Goal: Navigation & Orientation: Find specific page/section

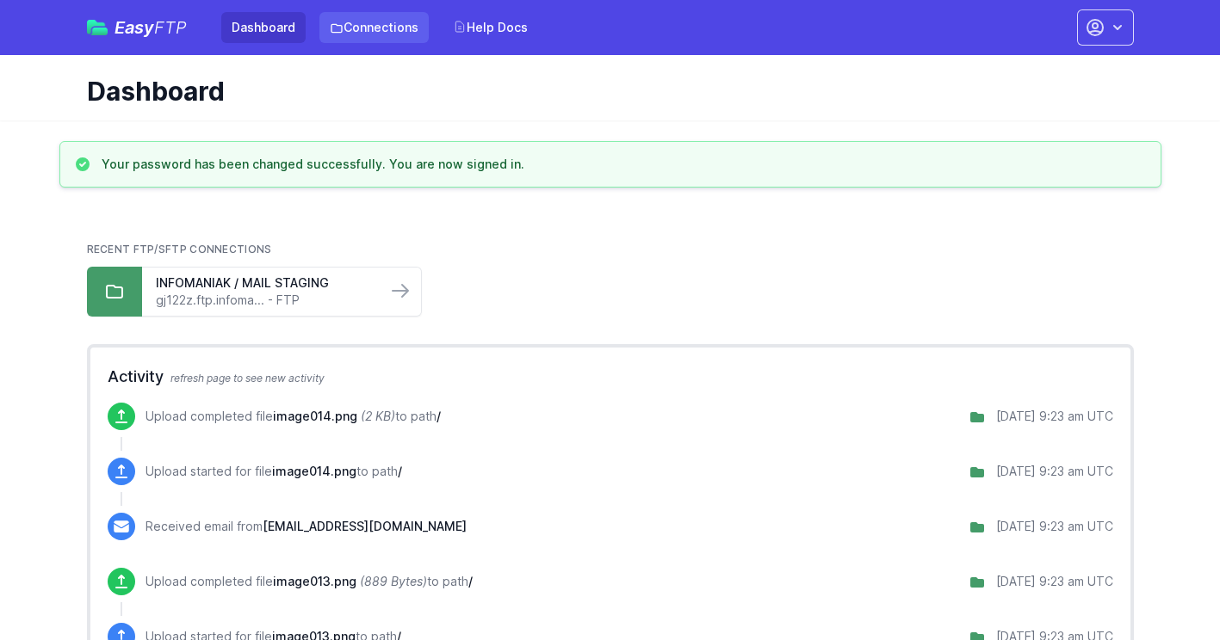
click at [411, 27] on link "Connections" at bounding box center [373, 27] width 109 height 31
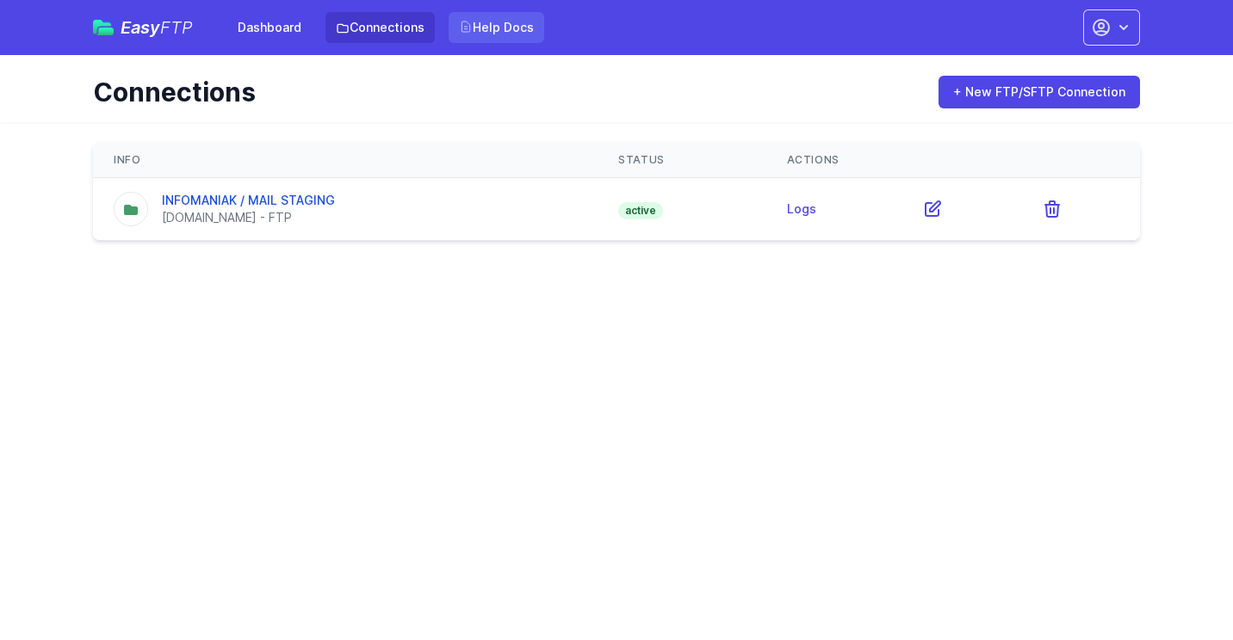
click at [486, 30] on link "Help Docs" at bounding box center [496, 27] width 96 height 31
click at [250, 20] on link "Dashboard" at bounding box center [269, 27] width 84 height 31
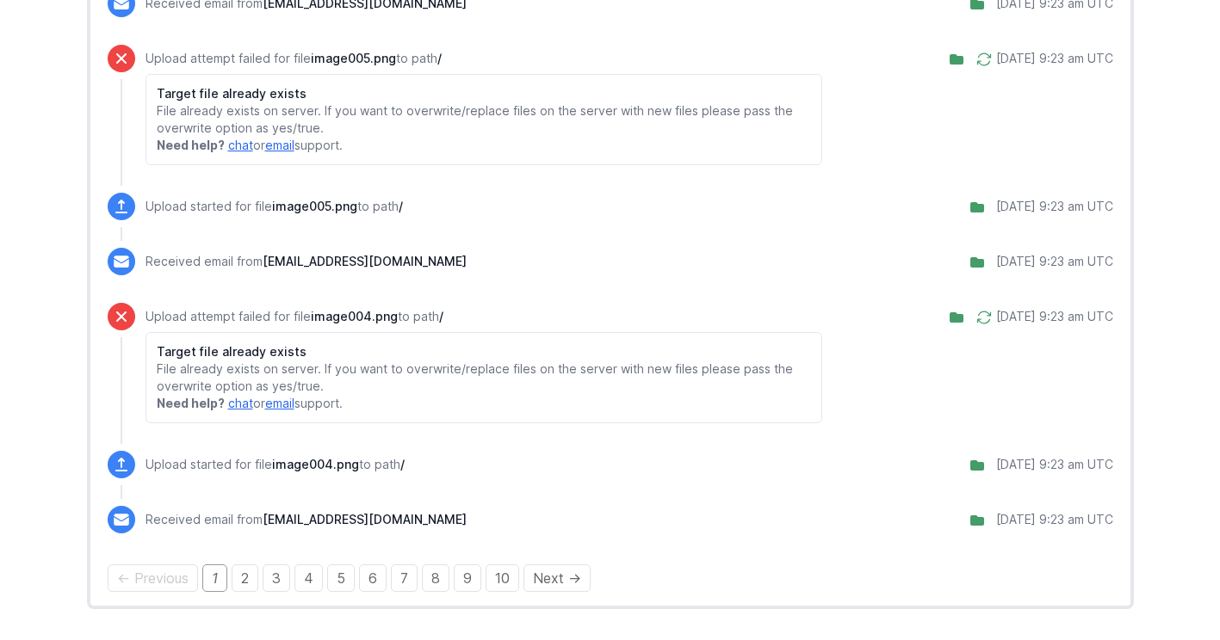
scroll to position [1689, 0]
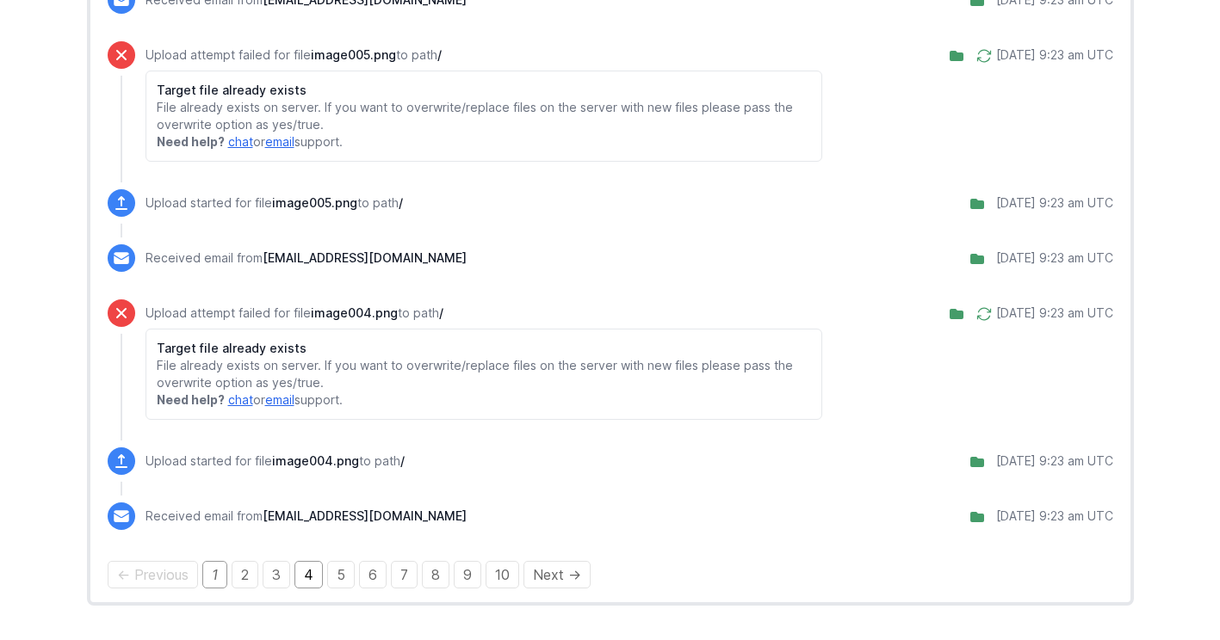
click at [307, 577] on link "4" at bounding box center [308, 575] width 28 height 28
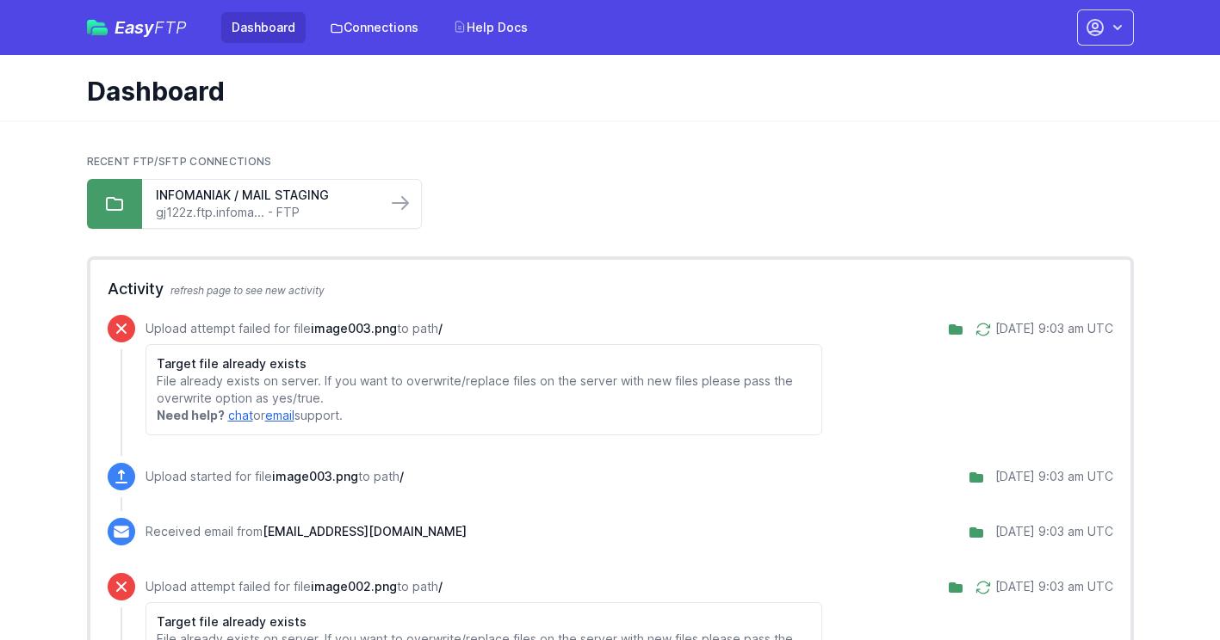
click at [277, 22] on link "Dashboard" at bounding box center [263, 27] width 84 height 31
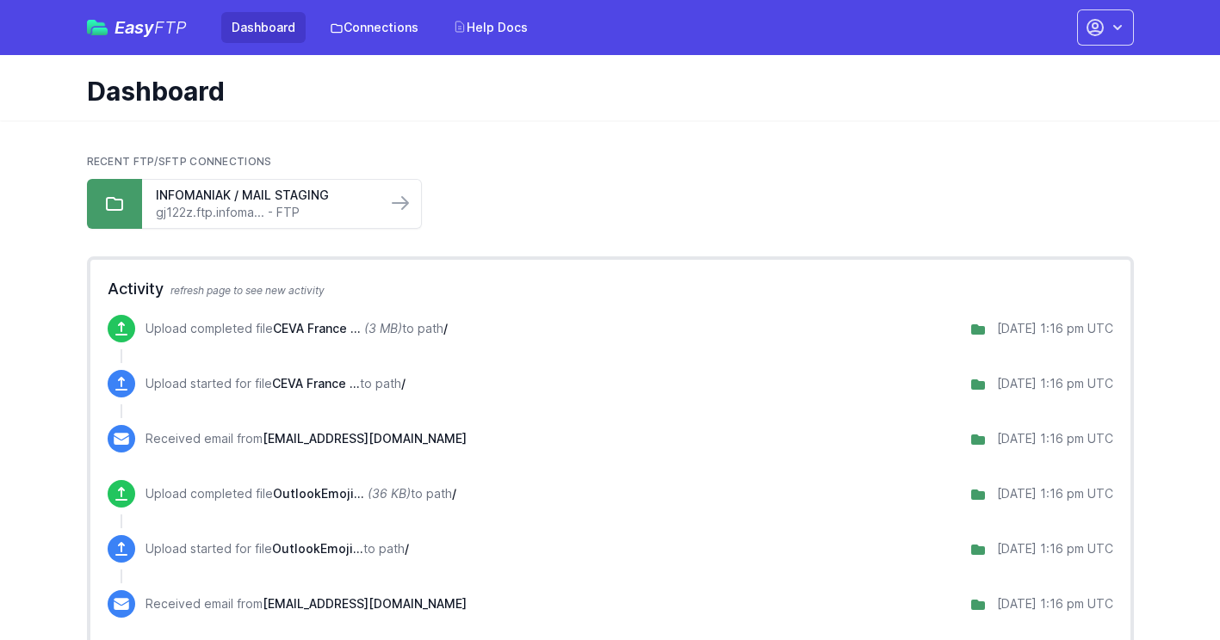
click at [250, 22] on link "Dashboard" at bounding box center [263, 27] width 84 height 31
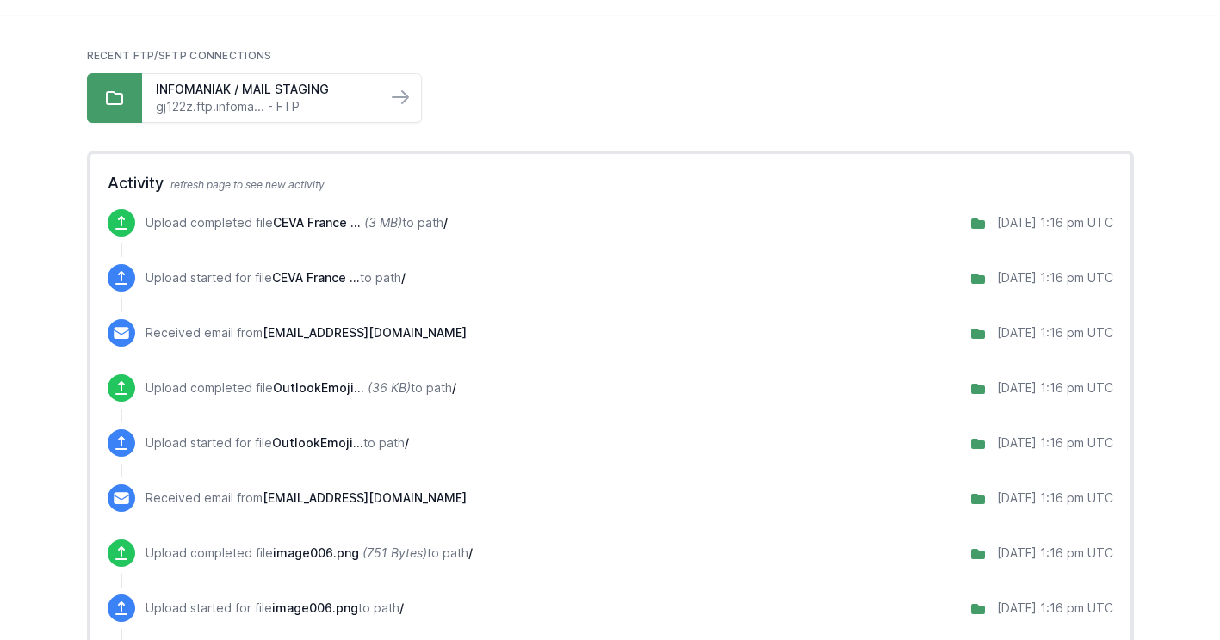
scroll to position [86, 0]
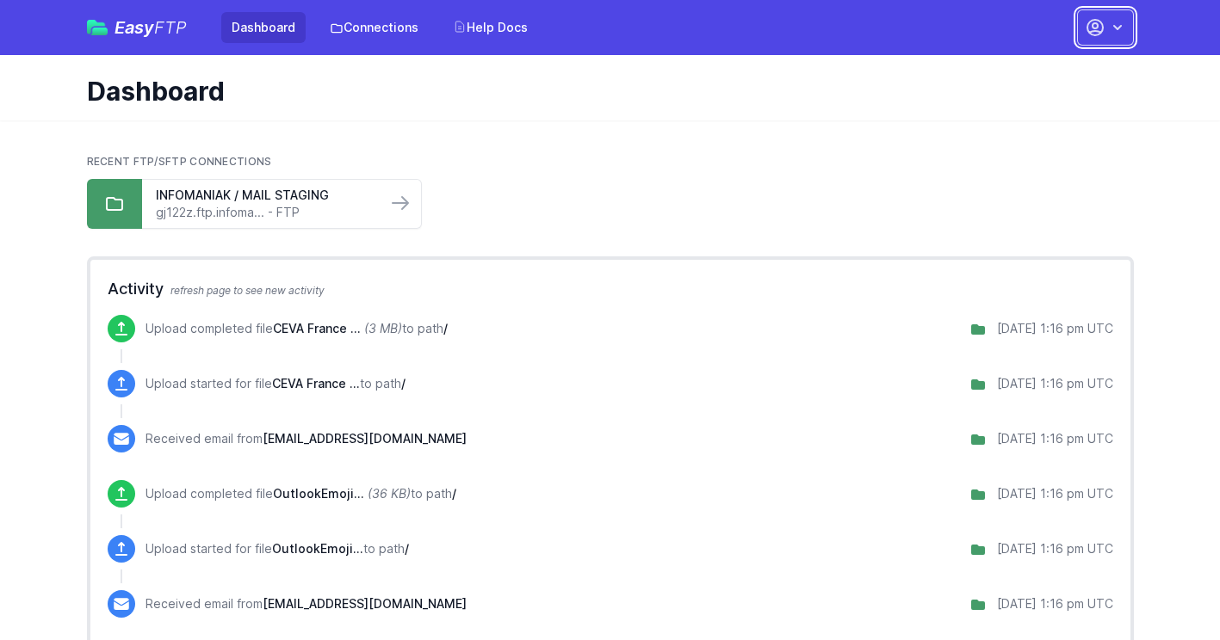
click at [1108, 26] on button "button" at bounding box center [1105, 27] width 57 height 36
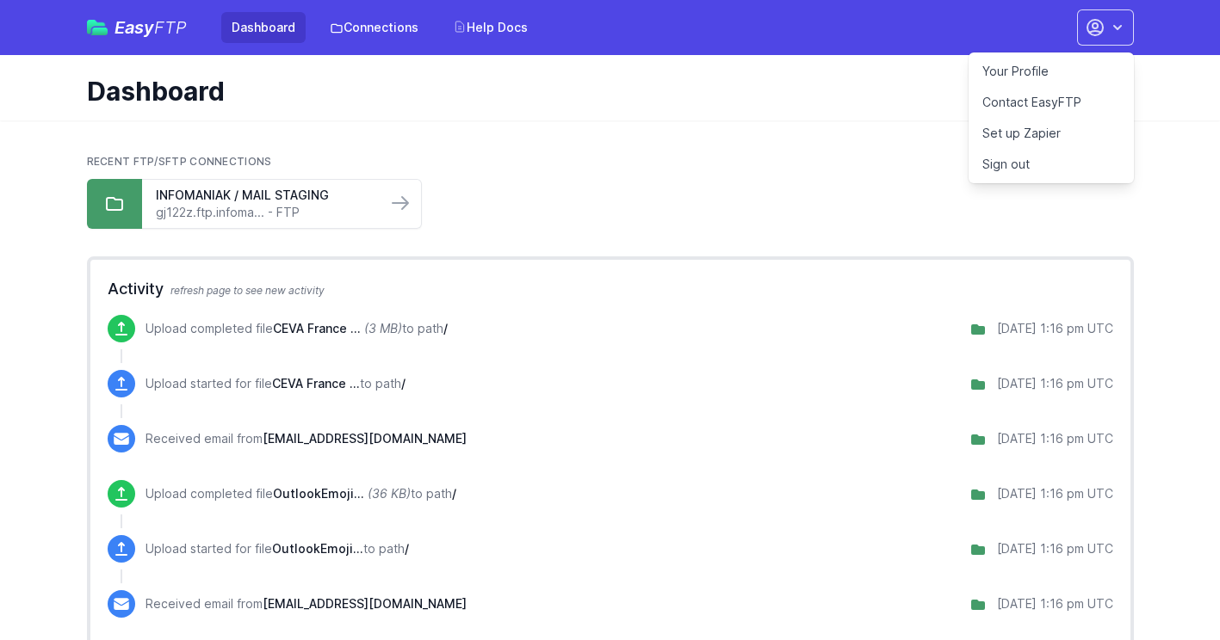
click at [993, 101] on link "Contact EasyFTP" at bounding box center [1050, 102] width 165 height 31
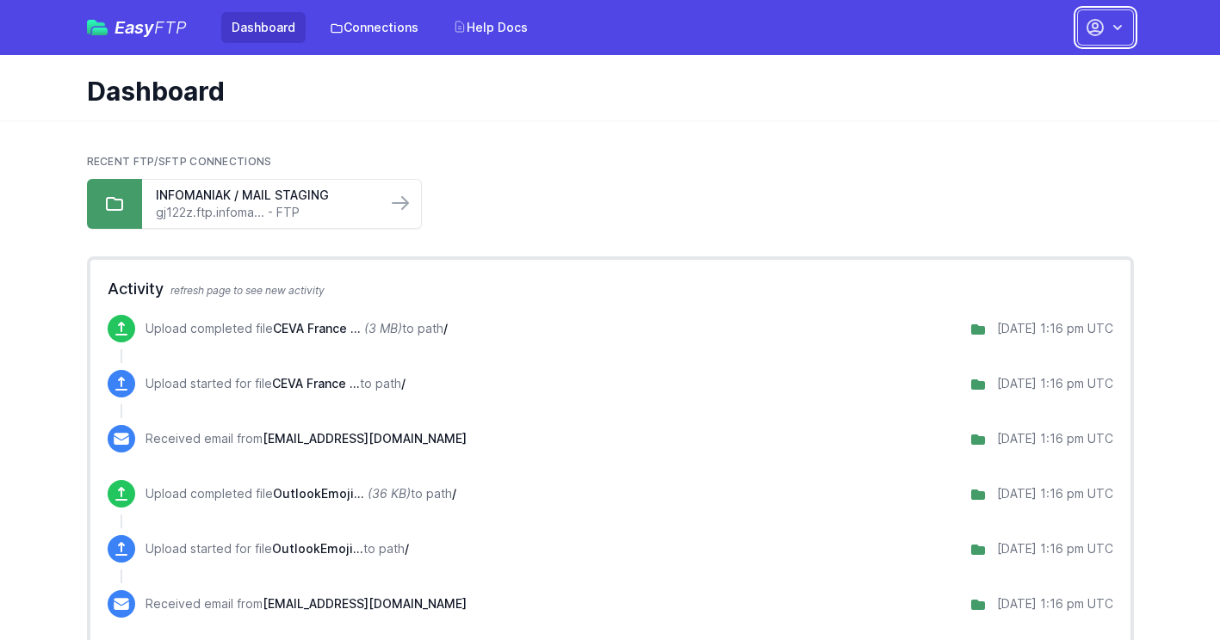
click at [1103, 18] on icon "button" at bounding box center [1094, 27] width 21 height 21
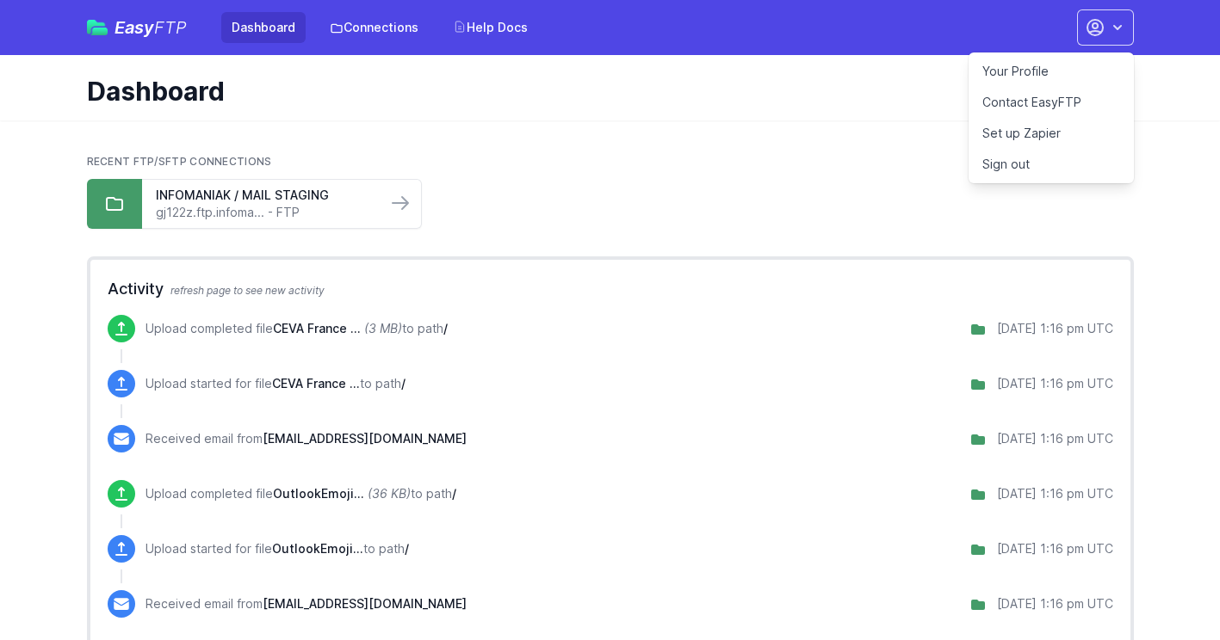
click at [1045, 63] on link "Your Profile" at bounding box center [1050, 71] width 165 height 31
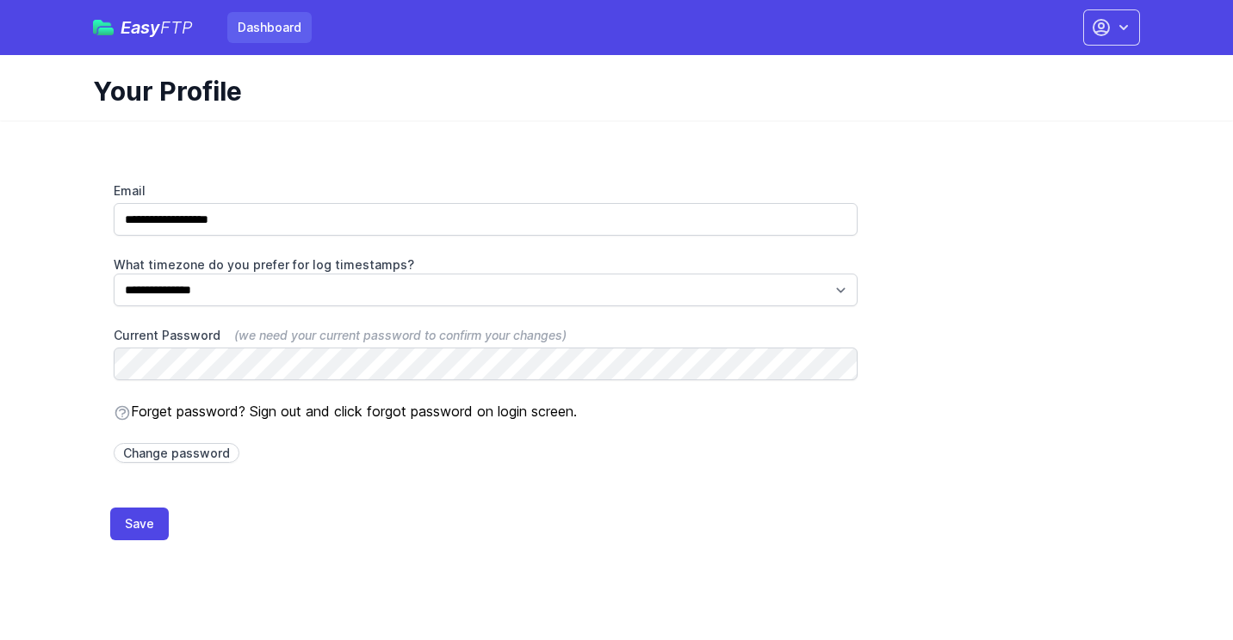
click at [269, 28] on link "Dashboard" at bounding box center [269, 27] width 84 height 31
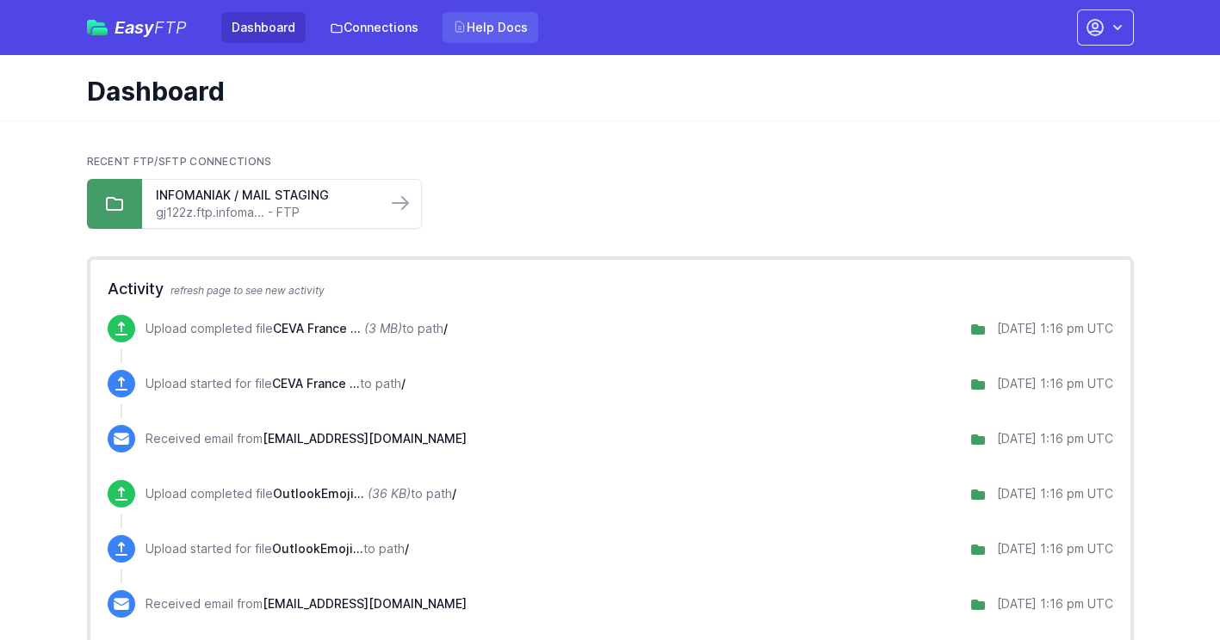
click at [487, 37] on link "Help Docs" at bounding box center [490, 27] width 96 height 31
